Goal: Information Seeking & Learning: Learn about a topic

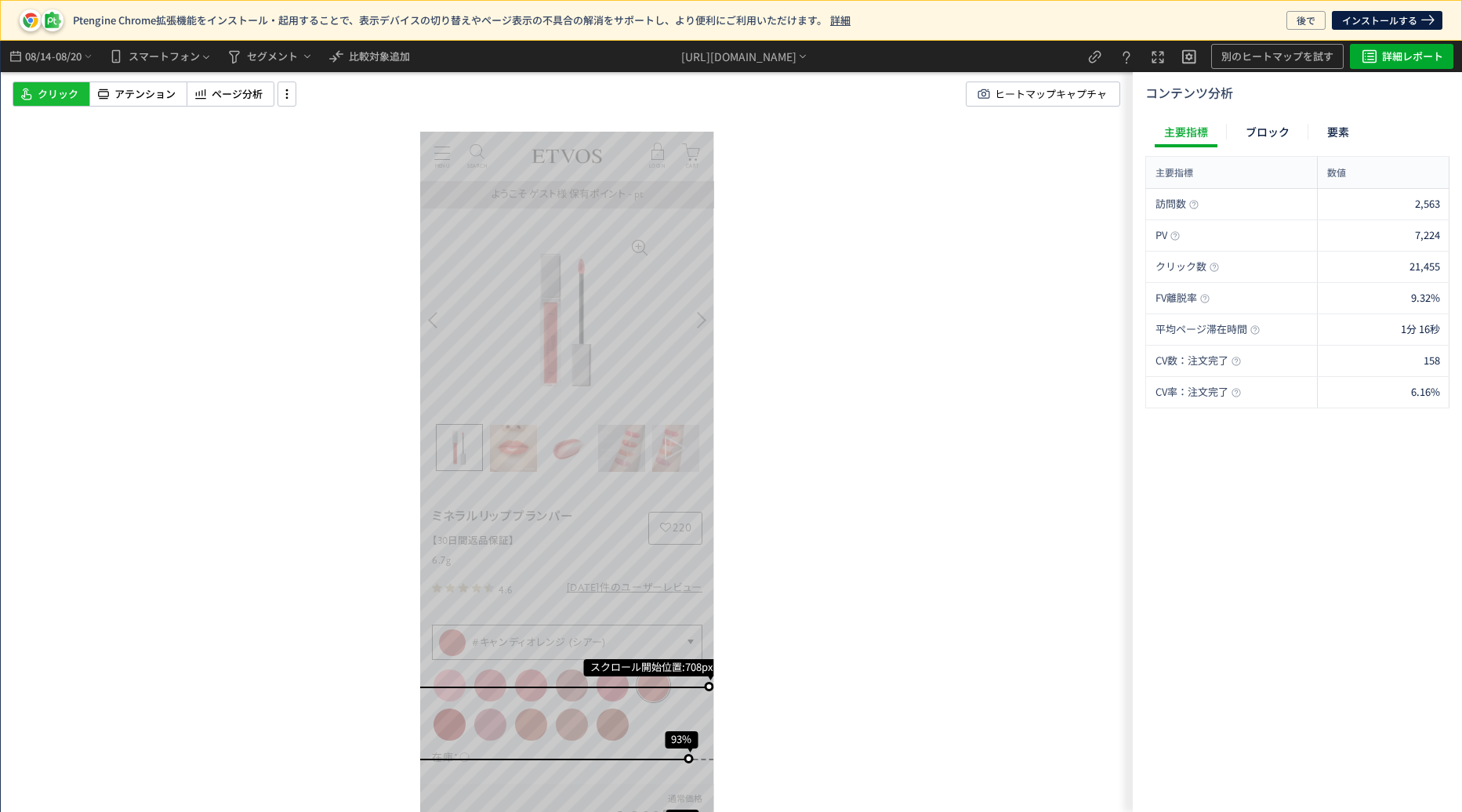
click at [385, 74] on div "スクロール開始位置:708px スクロール到達率 93% スクロール到達率 91% スクロール到達率 87% スクロール到達率 79% スクロール到達率 68…" at bounding box center [567, 426] width 1133 height 772
drag, startPoint x: 394, startPoint y: 63, endPoint x: 420, endPoint y: 29, distance: 42.8
click at [395, 62] on span "比較対象追加" at bounding box center [379, 56] width 61 height 15
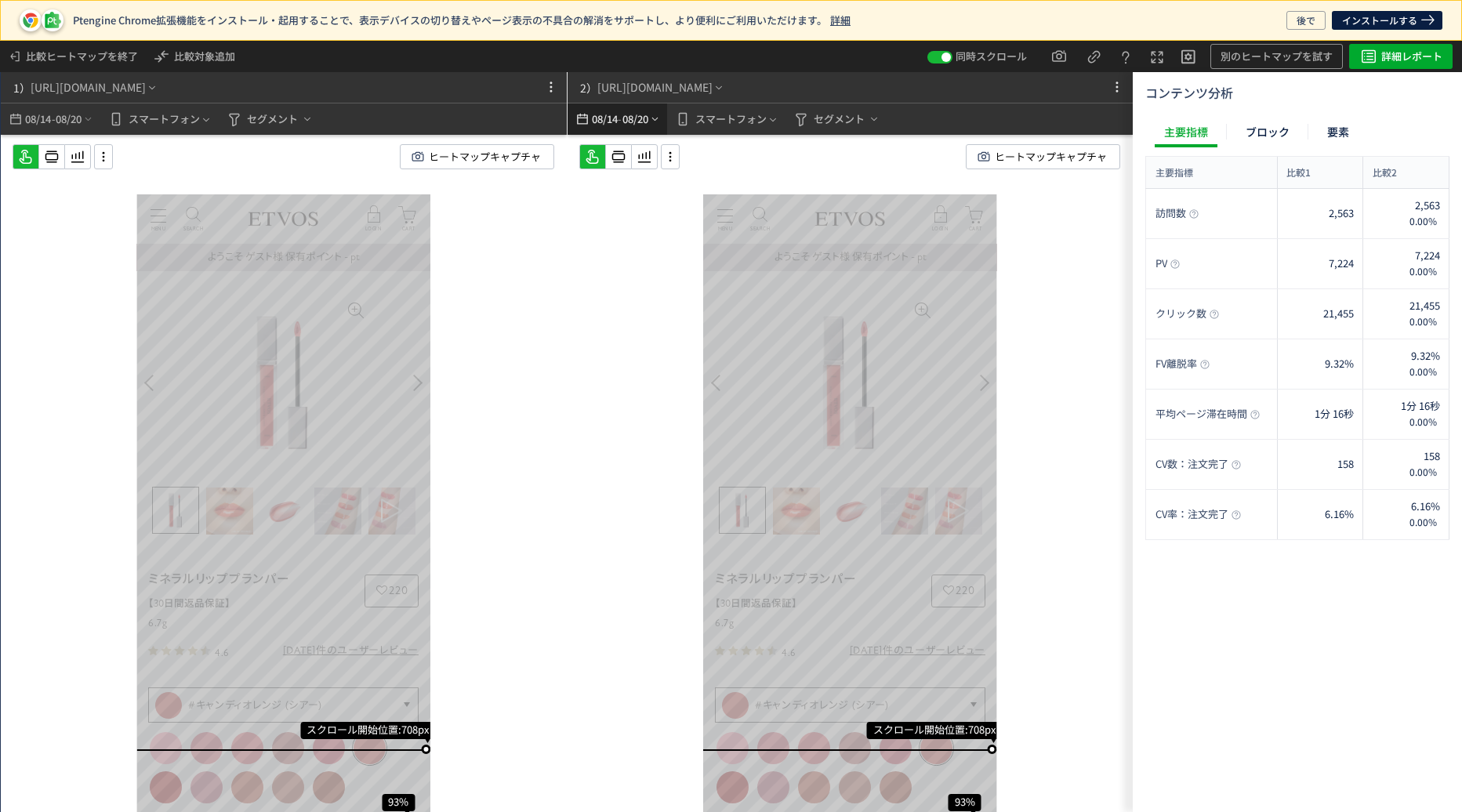
click at [584, 114] on icon "heatmap-top-bar" at bounding box center [582, 119] width 17 height 18
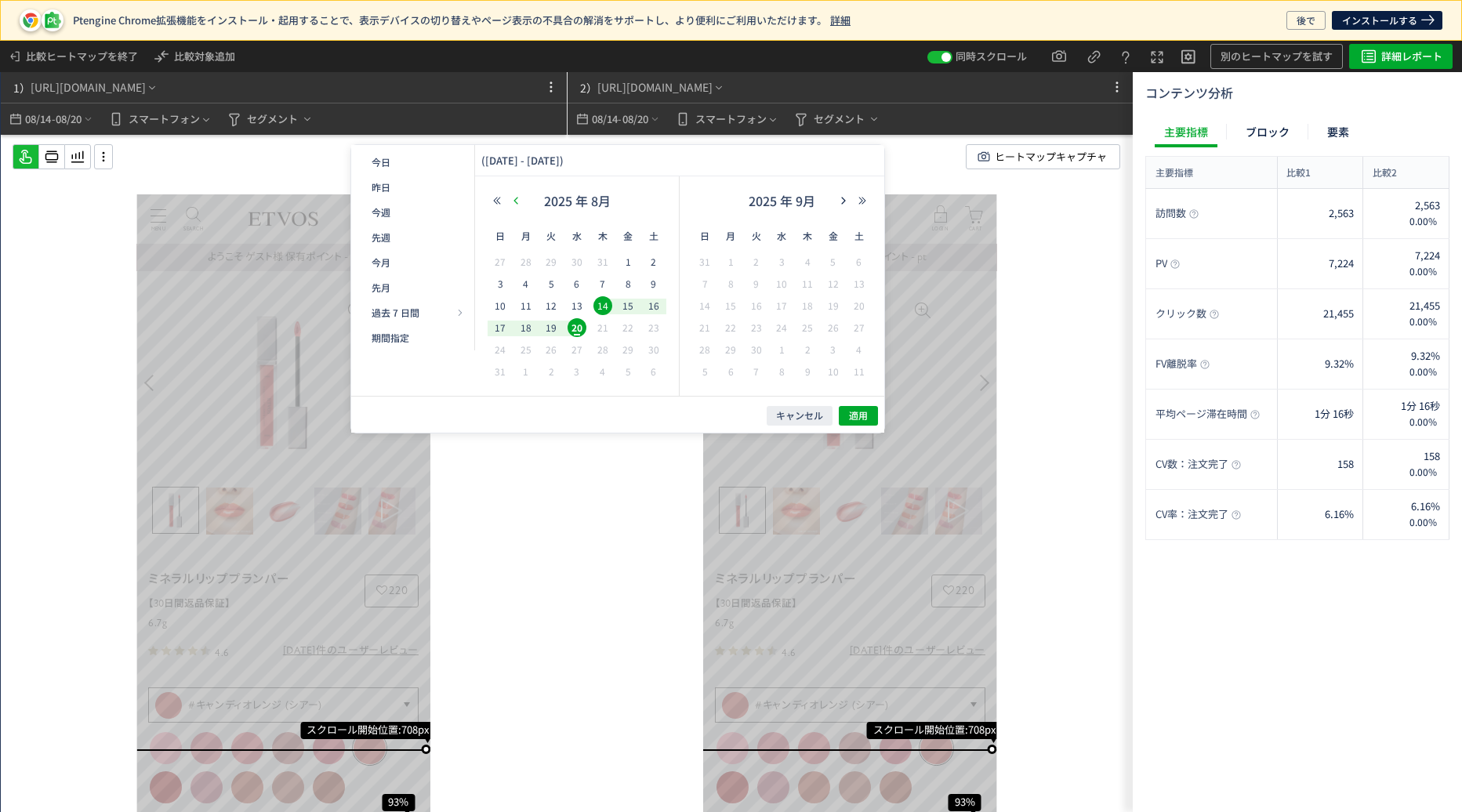
click at [523, 205] on div "2025 年 8月" at bounding box center [577, 204] width 178 height 31
click at [517, 207] on div "2025 年 8月" at bounding box center [577, 204] width 178 height 31
click at [517, 199] on use "button" at bounding box center [515, 200] width 4 height 7
click at [572, 326] on span "23" at bounding box center [577, 327] width 18 height 18
click at [782, 326] on span "20" at bounding box center [781, 327] width 18 height 18
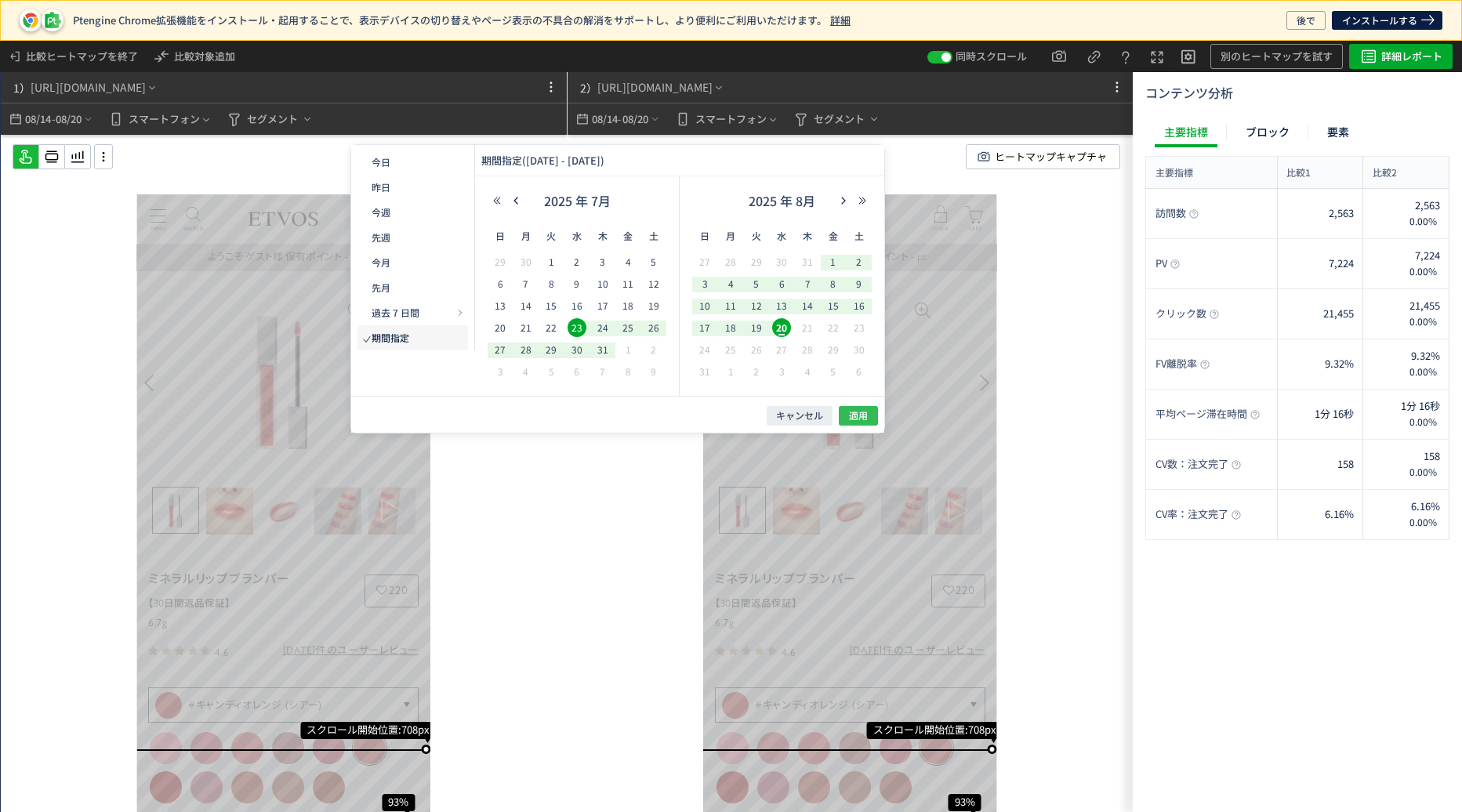
click at [859, 411] on span "適用" at bounding box center [858, 416] width 18 height 13
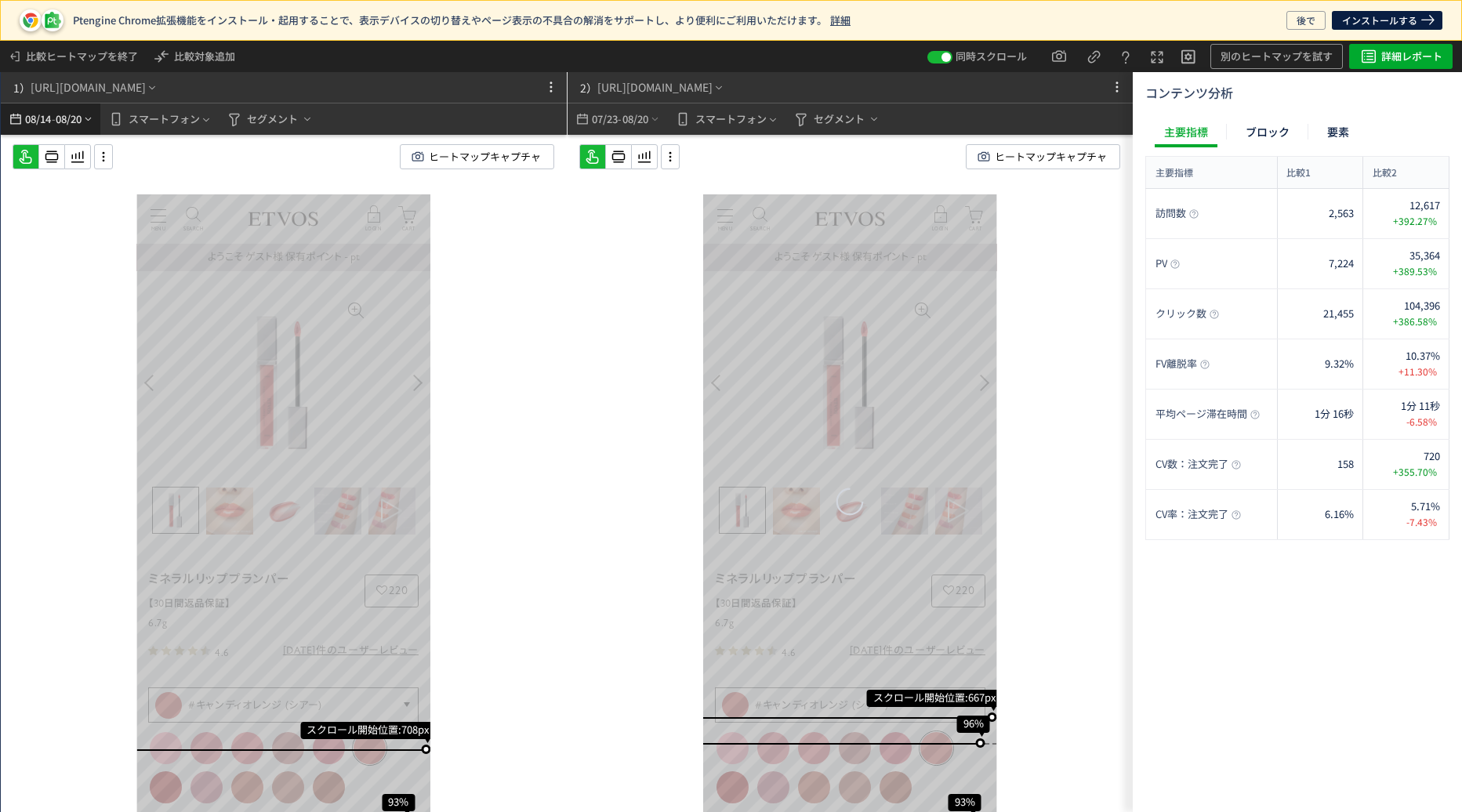
click at [29, 120] on span "08/14" at bounding box center [37, 119] width 27 height 31
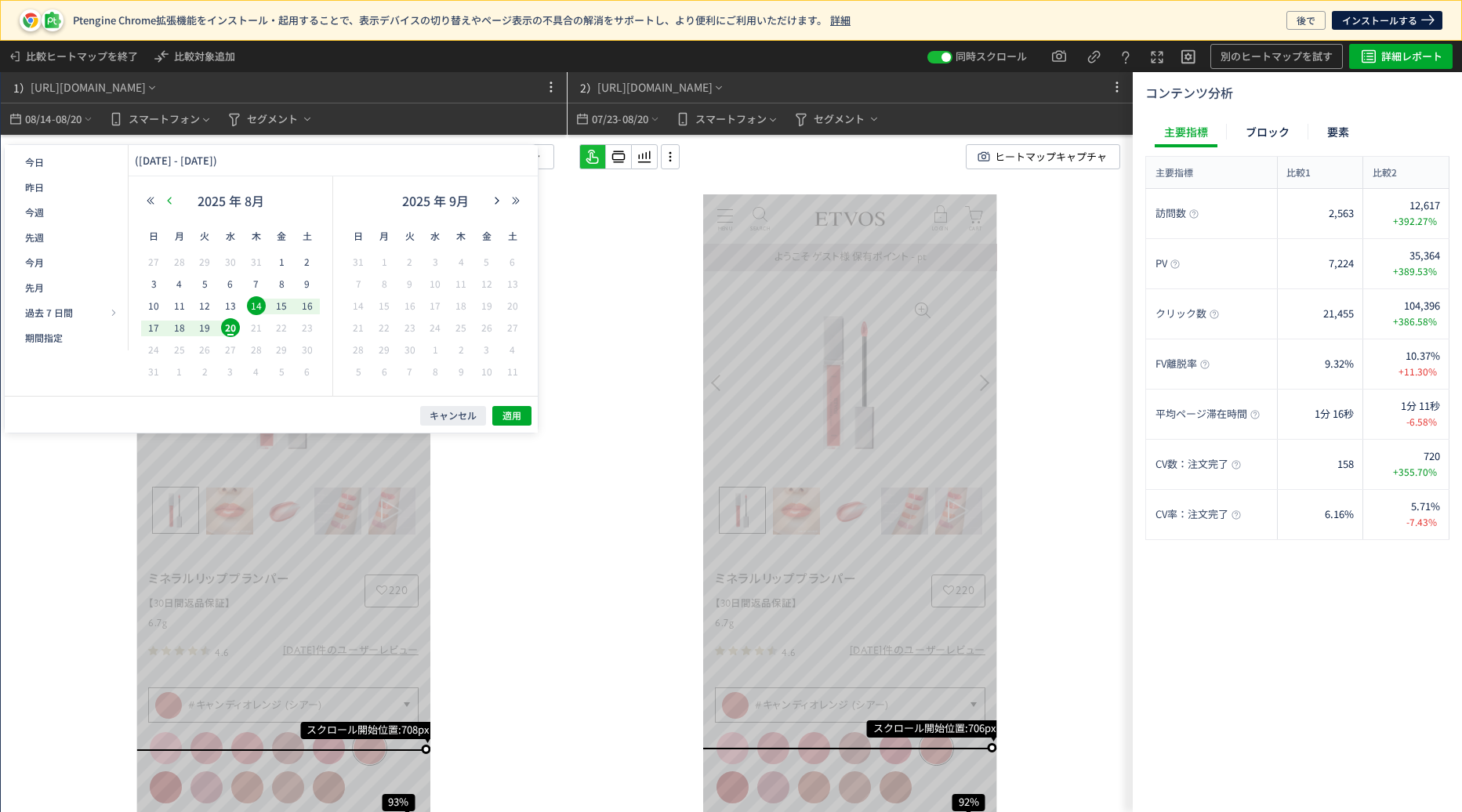
click at [165, 195] on button "button" at bounding box center [169, 200] width 18 height 11
click at [208, 322] on span "22" at bounding box center [204, 327] width 18 height 18
click at [160, 330] on span "20" at bounding box center [154, 327] width 18 height 18
click at [146, 329] on span "20" at bounding box center [154, 327] width 18 height 18
click at [157, 330] on span "20" at bounding box center [154, 327] width 18 height 18
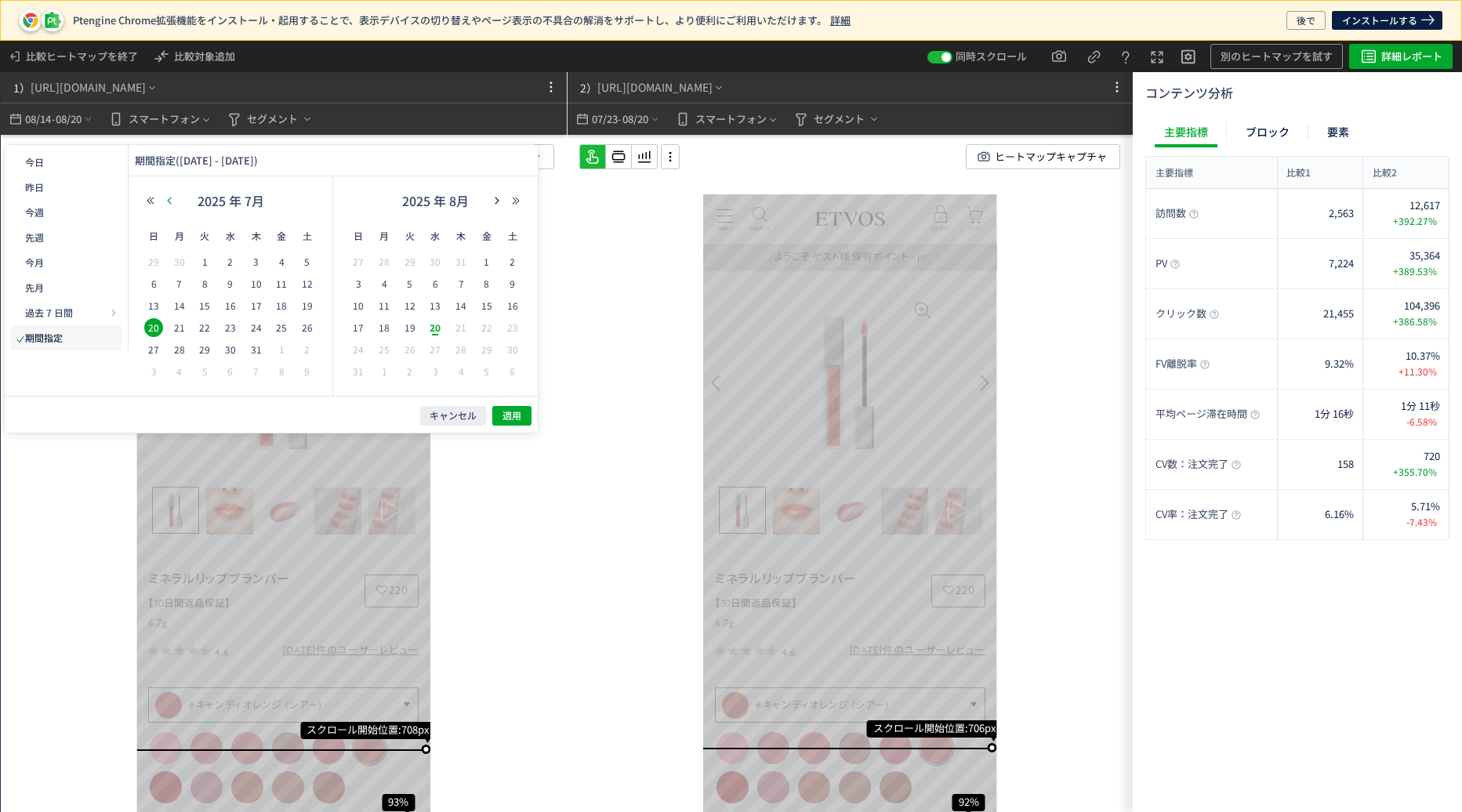
click at [163, 202] on button "button" at bounding box center [169, 200] width 18 height 11
click at [190, 349] on div "23" at bounding box center [180, 349] width 26 height 16
click at [353, 325] on span "20" at bounding box center [358, 327] width 18 height 18
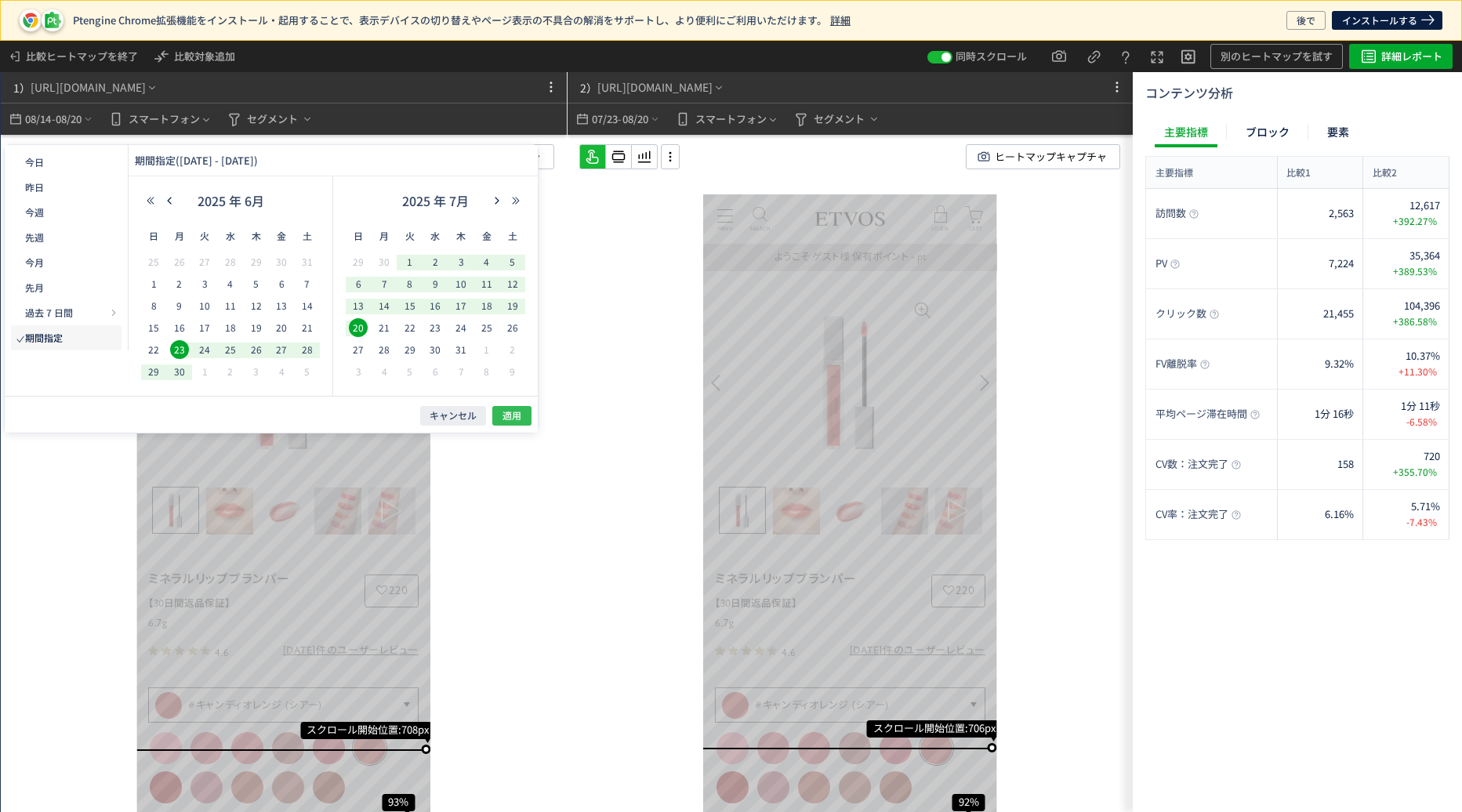
click at [506, 411] on span "適用" at bounding box center [512, 416] width 18 height 13
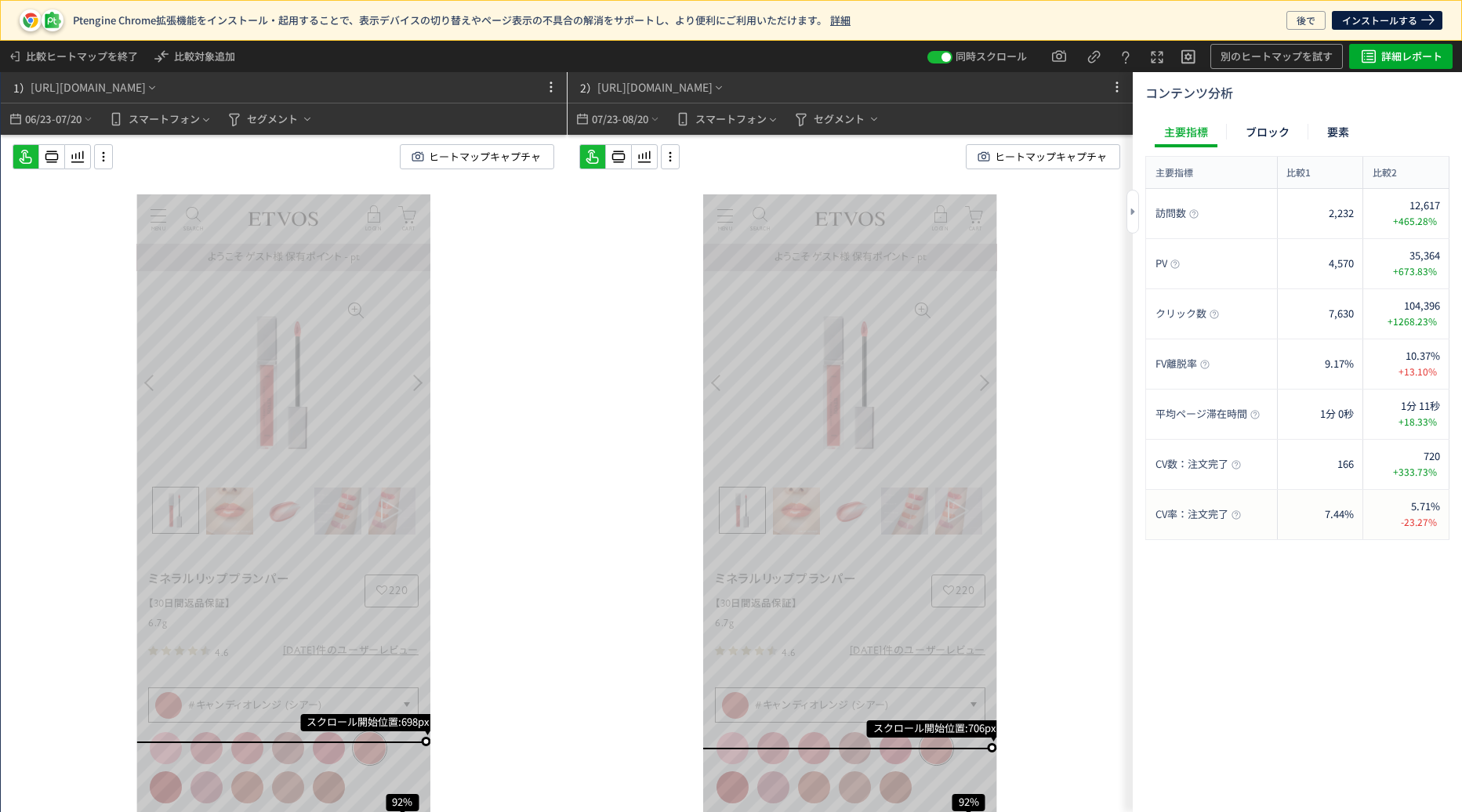
click at [1404, 523] on span "-23.27%" at bounding box center [1416, 521] width 47 height 16
drag, startPoint x: 1405, startPoint y: 504, endPoint x: 1436, endPoint y: 497, distance: 31.8
click at [1436, 497] on div "5.71% -23.27%" at bounding box center [1407, 515] width 86 height 50
click at [1414, 464] on span "+333.73%" at bounding box center [1415, 472] width 51 height 16
click at [1398, 412] on div "1分 11秒 +18.33%" at bounding box center [1414, 414] width 53 height 30
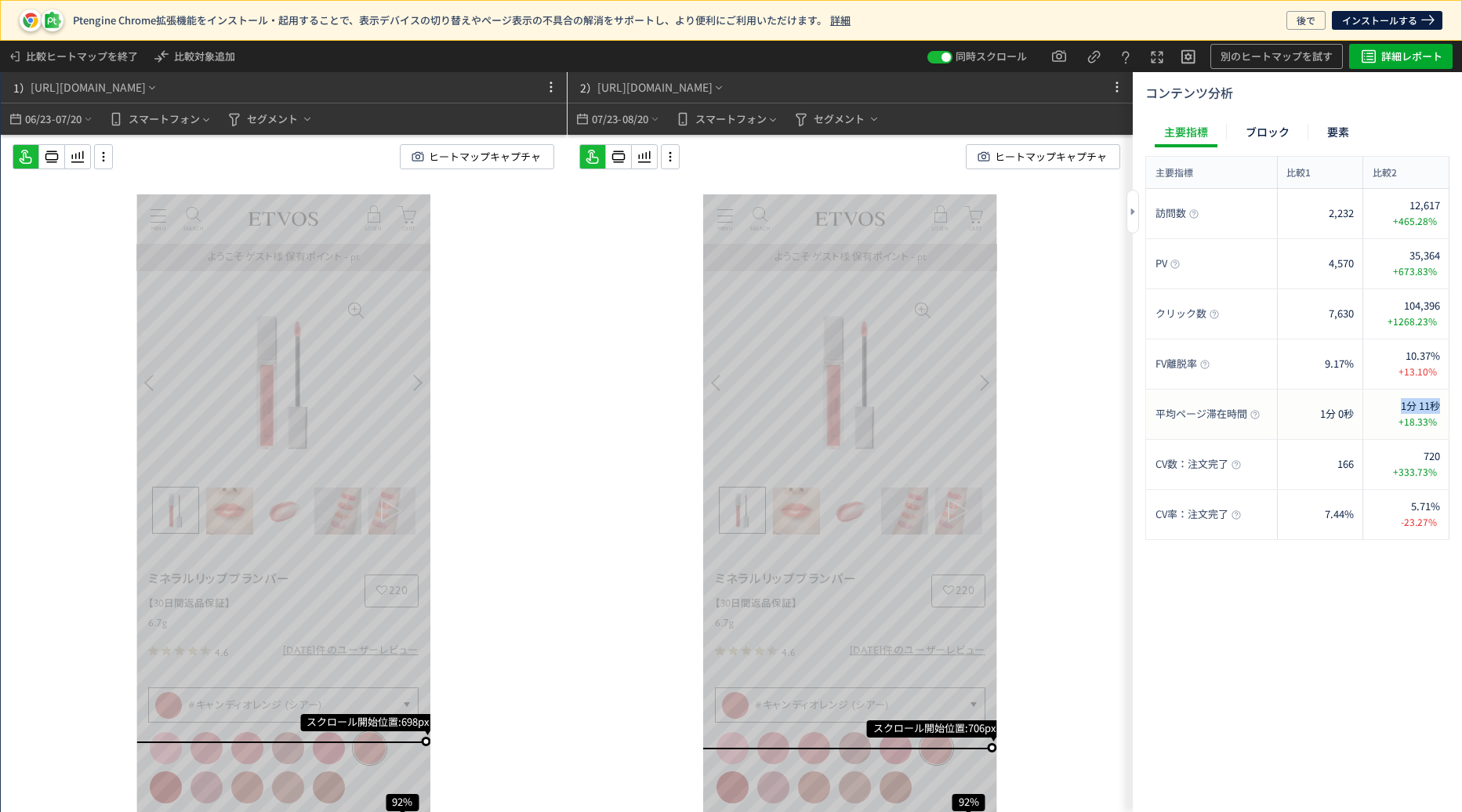
drag, startPoint x: 1398, startPoint y: 403, endPoint x: 1437, endPoint y: 396, distance: 39.6
click at [1437, 401] on div "1分 11秒 +18.33%" at bounding box center [1414, 414] width 53 height 30
click at [1430, 349] on span "10.37%" at bounding box center [1422, 356] width 34 height 15
drag, startPoint x: 1397, startPoint y: 349, endPoint x: 1448, endPoint y: 355, distance: 51.4
click at [1448, 355] on div "10.37% +13.10%" at bounding box center [1407, 364] width 86 height 50
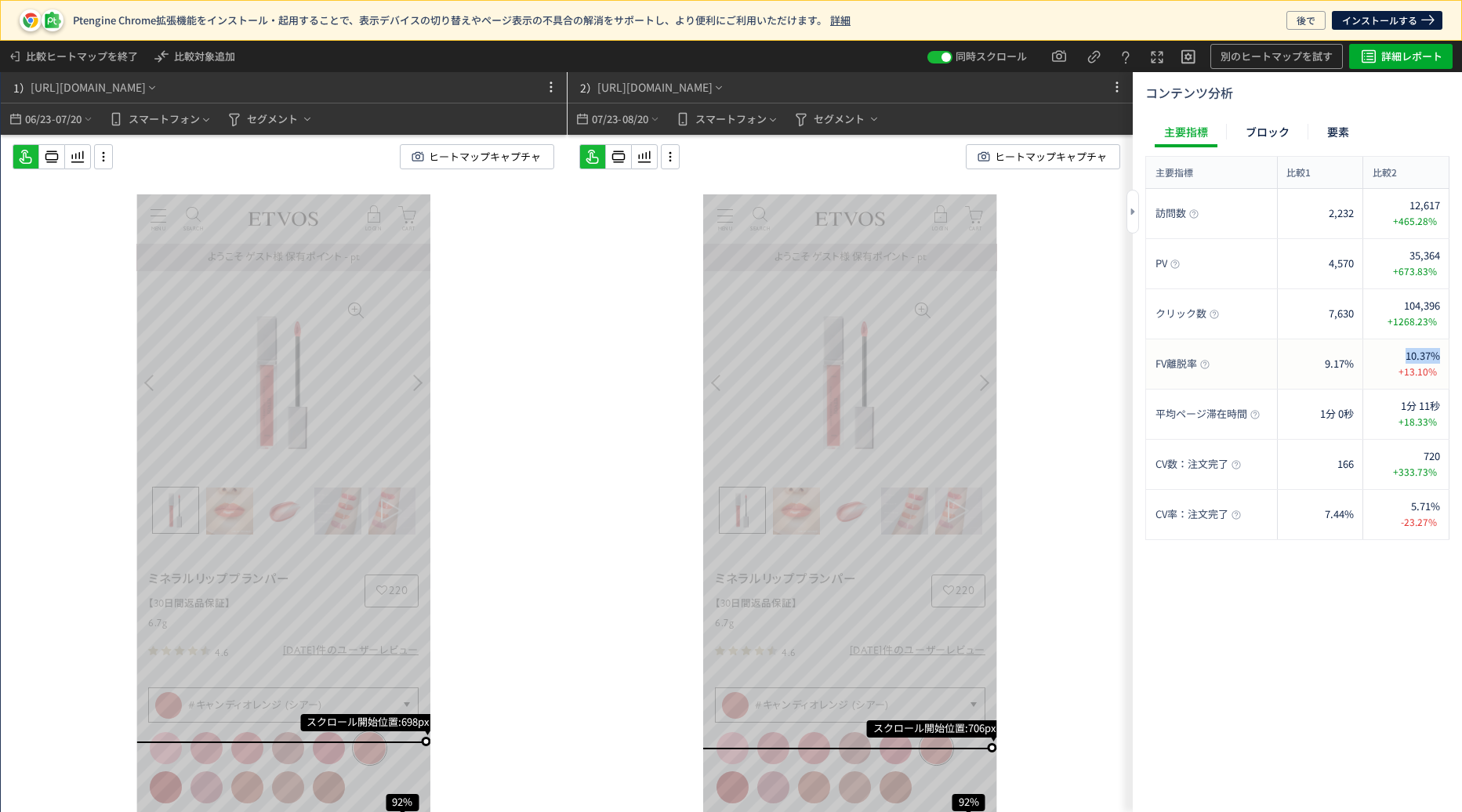
copy span "10.37%"
drag, startPoint x: 1318, startPoint y: 360, endPoint x: 1354, endPoint y: 361, distance: 36.0
click at [1354, 361] on div "9.17%" at bounding box center [1320, 364] width 86 height 50
copy span "9.17%"
click at [1342, 410] on span "1分 0秒" at bounding box center [1337, 414] width 34 height 15
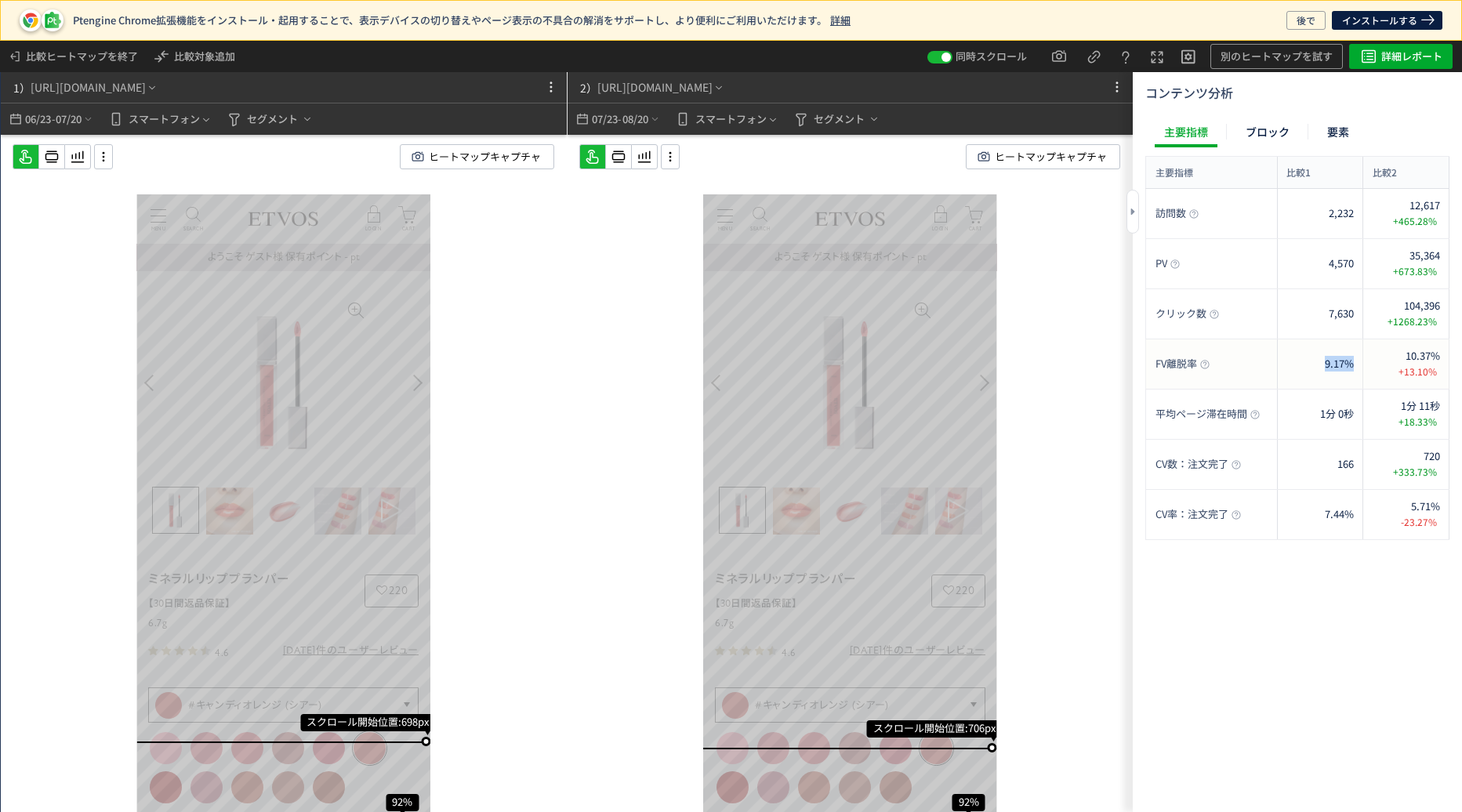
drag, startPoint x: 1325, startPoint y: 369, endPoint x: 1353, endPoint y: 369, distance: 28.0
click at [1353, 369] on div "9.17%" at bounding box center [1320, 364] width 86 height 50
copy span "9.17%"
drag, startPoint x: 1399, startPoint y: 372, endPoint x: 1441, endPoint y: 372, distance: 42.0
click at [1441, 372] on div "10.37% +13.10%" at bounding box center [1407, 364] width 86 height 50
